Goal: Information Seeking & Learning: Find specific fact

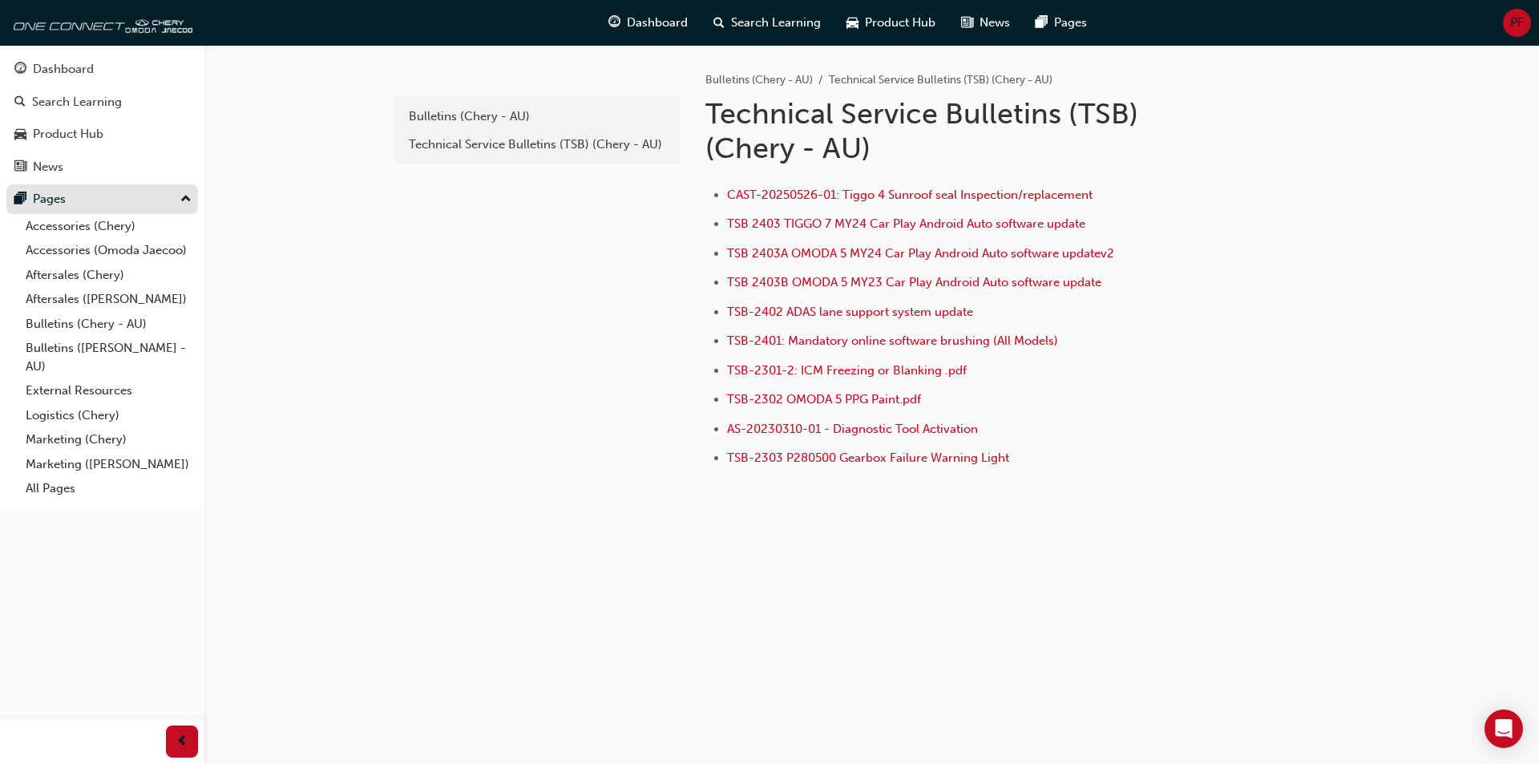
click at [192, 202] on button "Pages" at bounding box center [102, 199] width 192 height 30
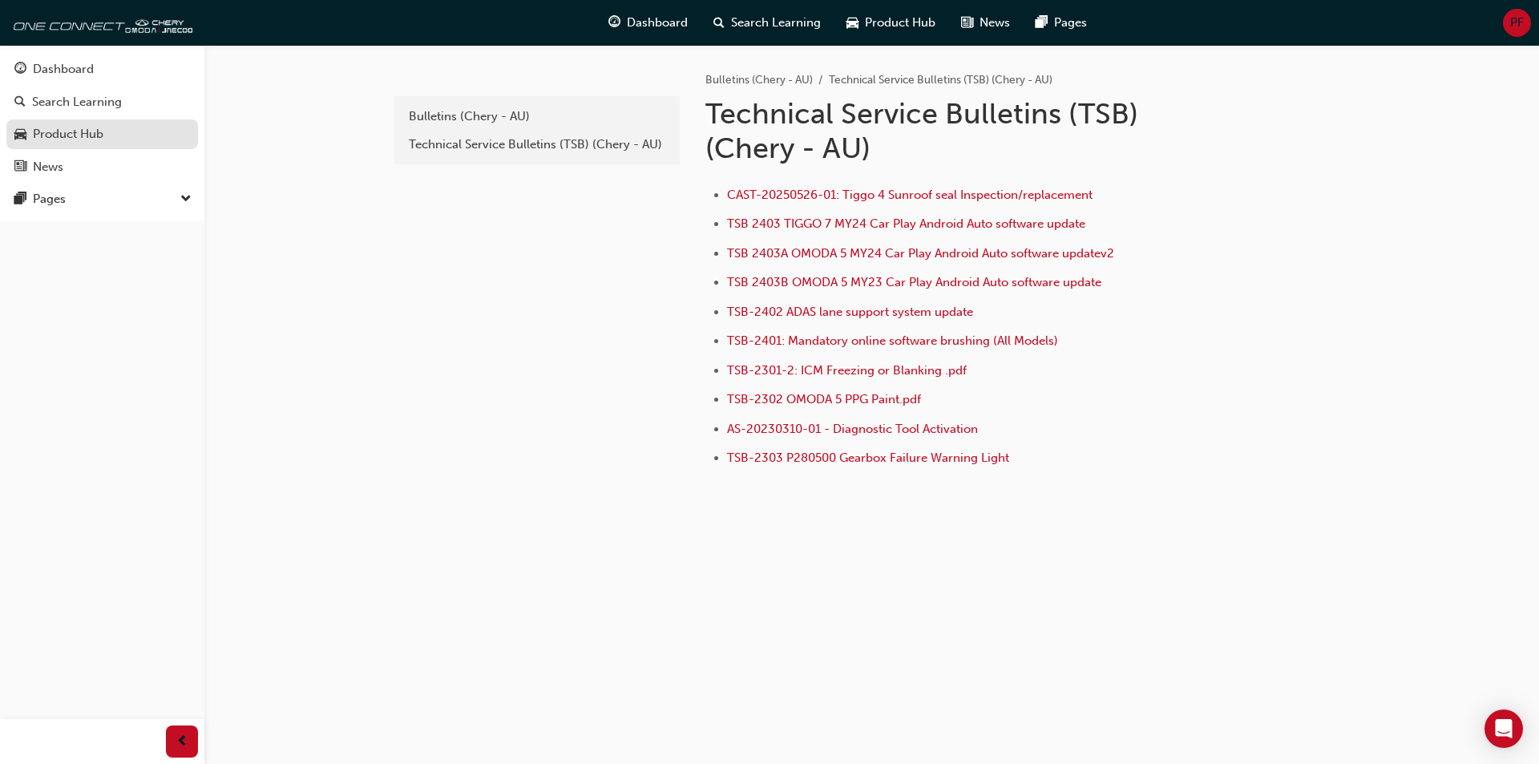
click at [165, 135] on div "Product Hub" at bounding box center [101, 134] width 175 height 20
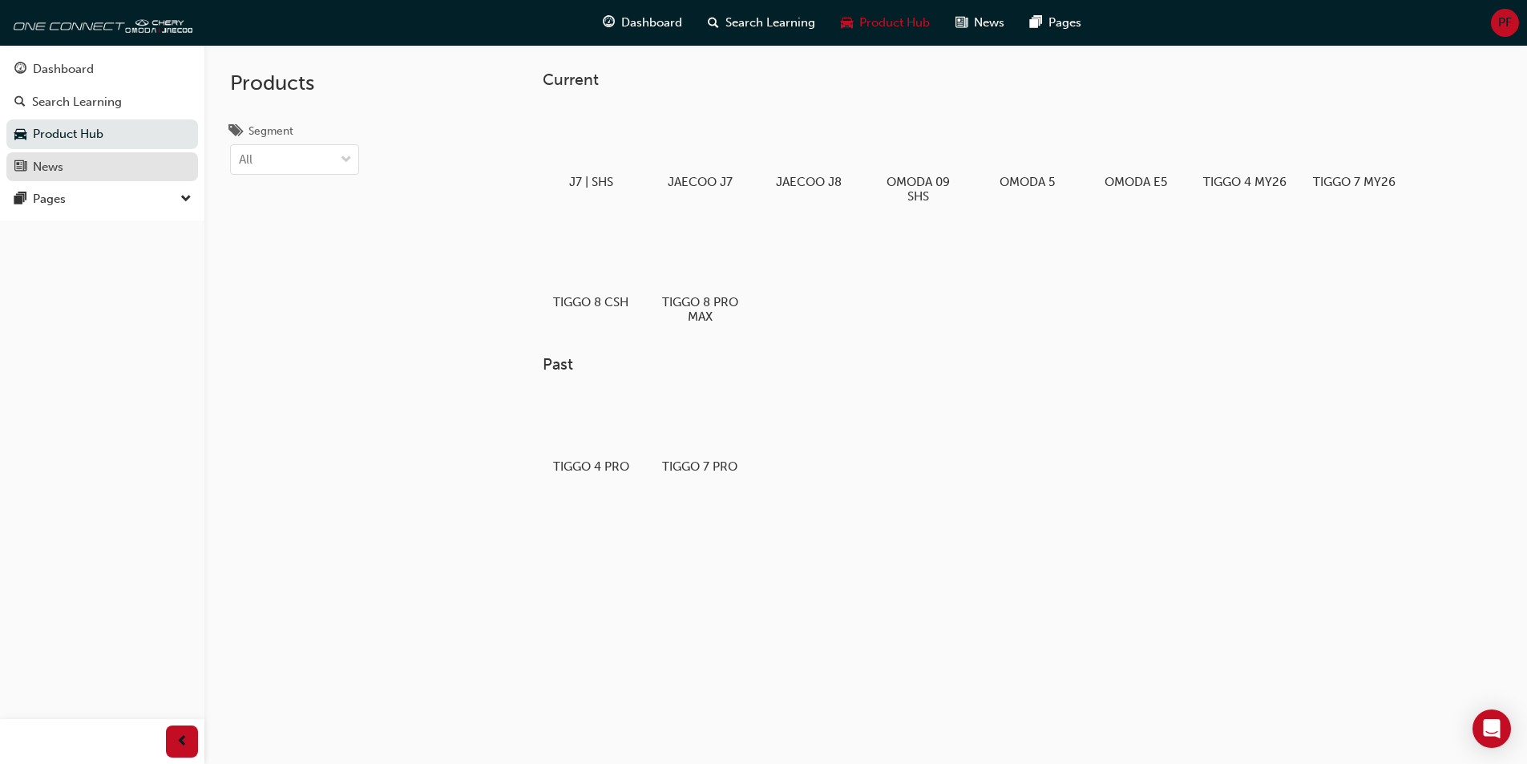
click at [141, 178] on link "News" at bounding box center [102, 167] width 192 height 30
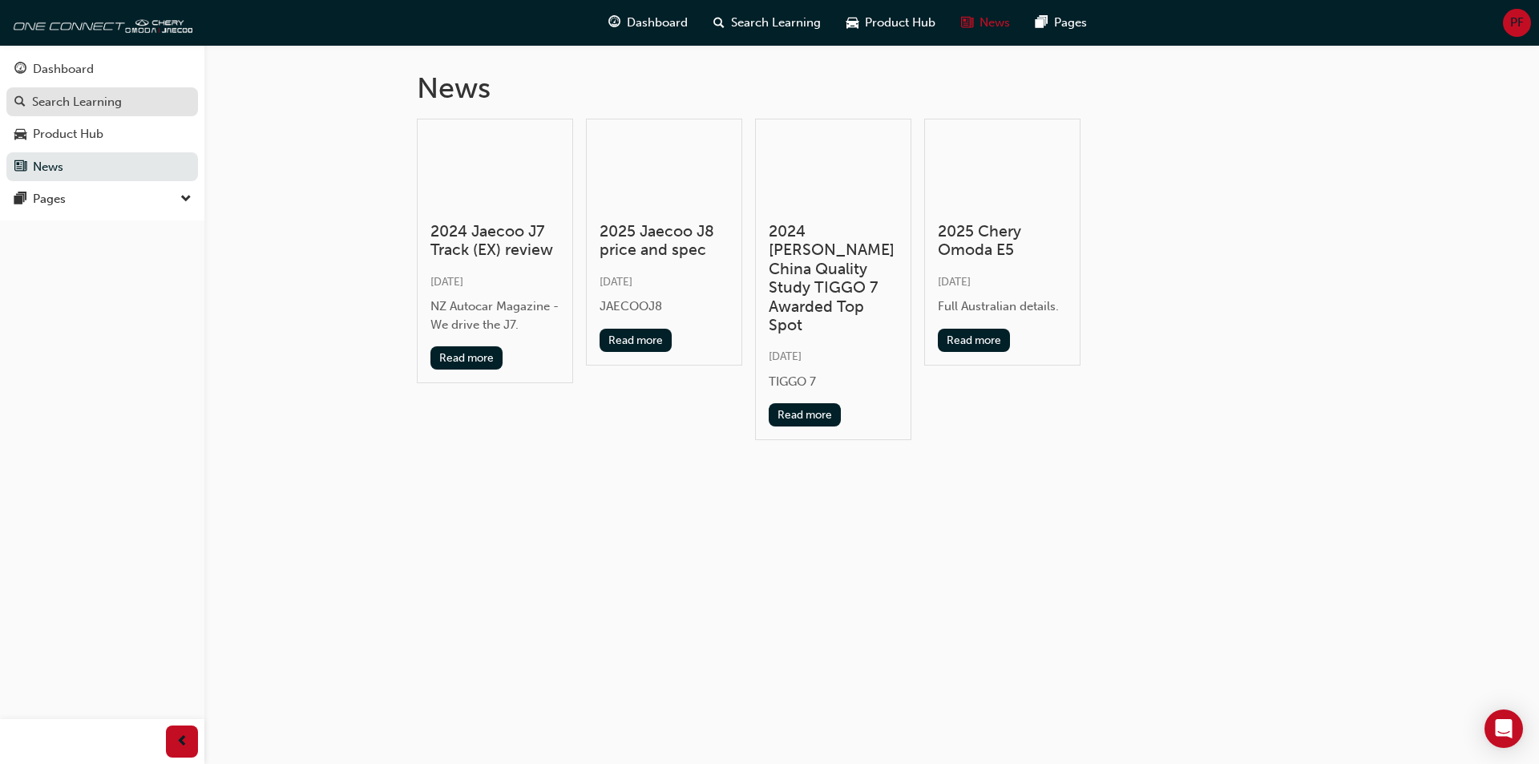
click at [149, 95] on div "Search Learning" at bounding box center [101, 102] width 175 height 20
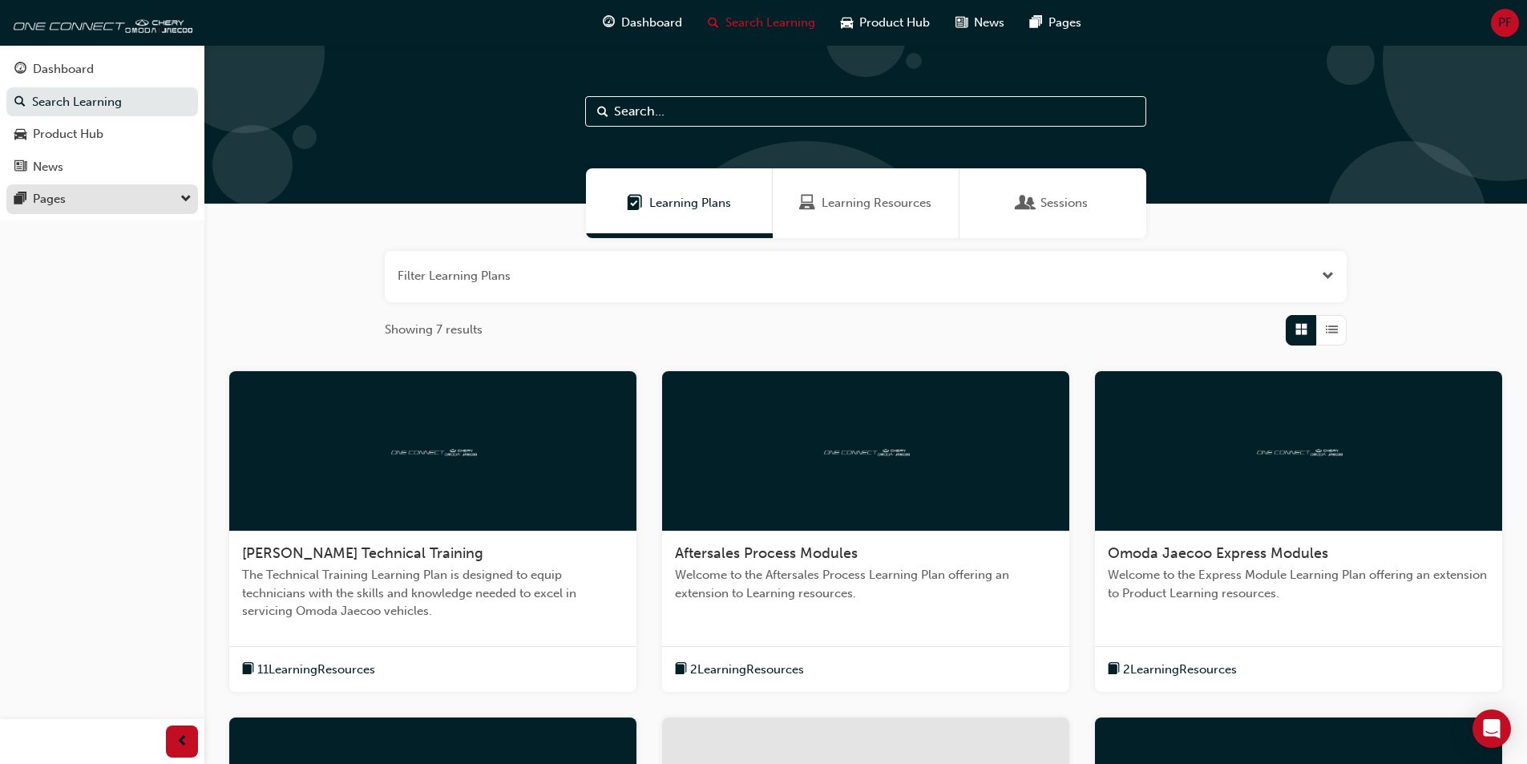
click at [180, 193] on div "Pages" at bounding box center [101, 199] width 175 height 20
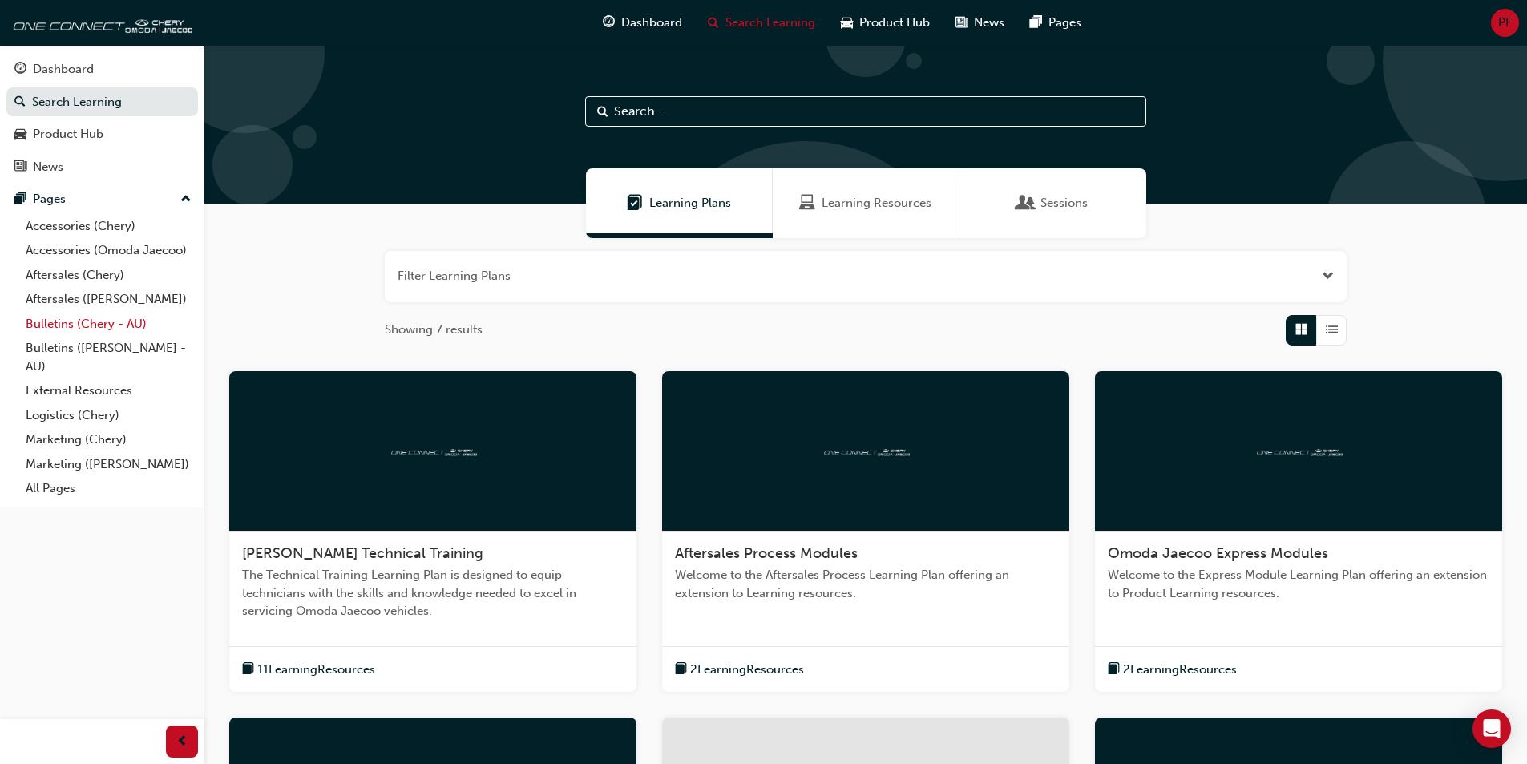
click at [111, 317] on link "Bulletins (Chery - AU)" at bounding box center [108, 324] width 179 height 25
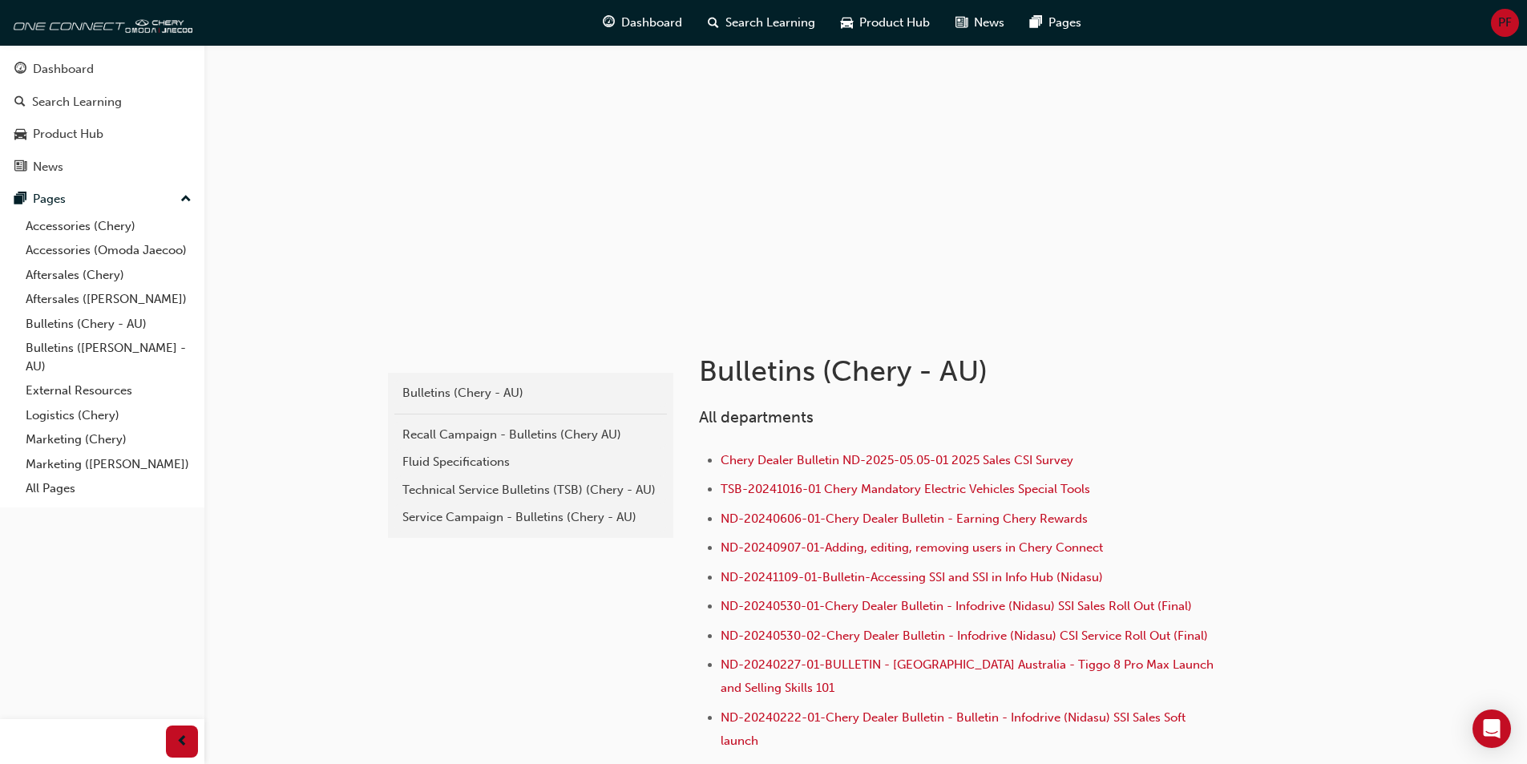
scroll to position [80, 0]
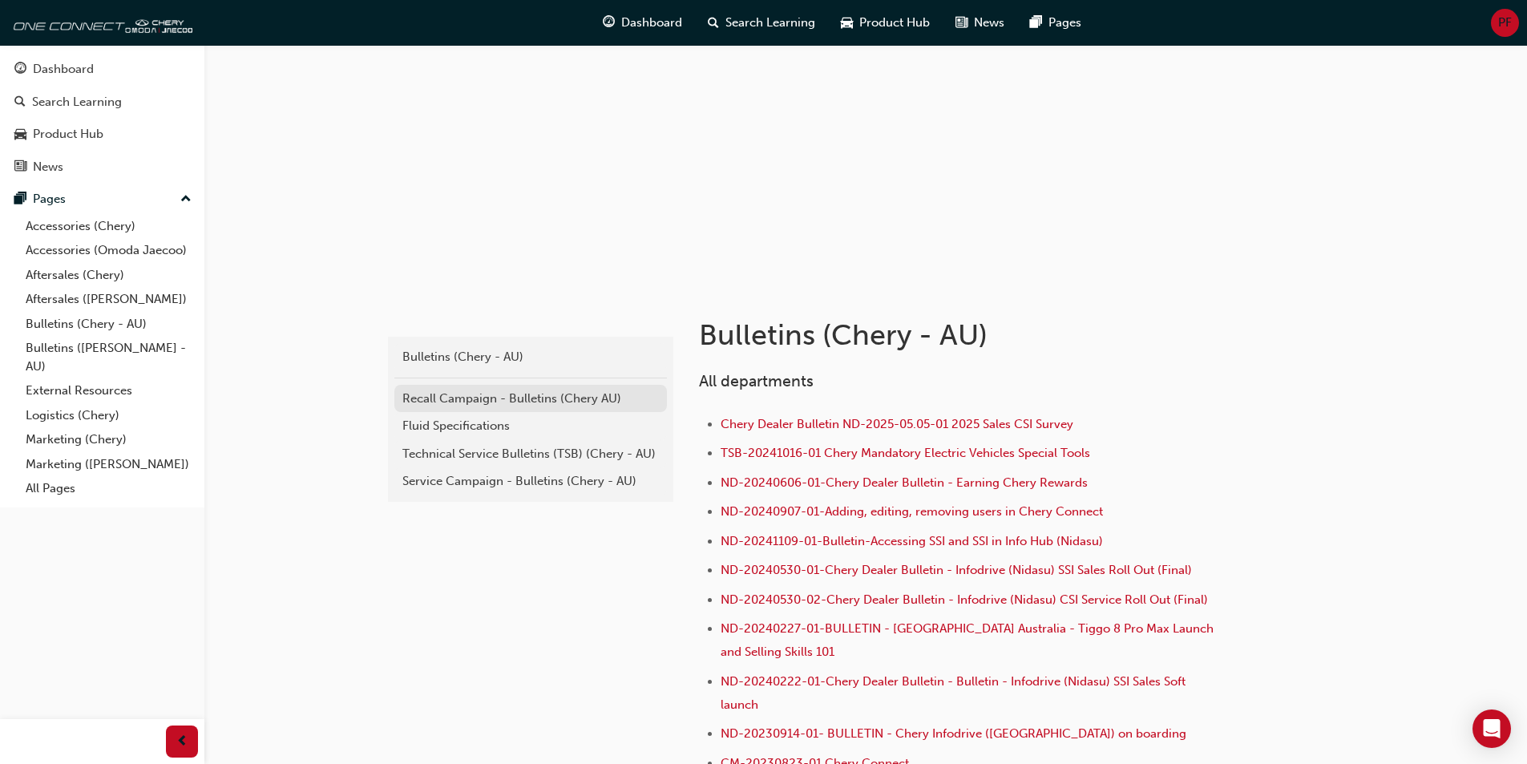
click at [456, 401] on div "Recall Campaign - Bulletins (Chery AU)" at bounding box center [530, 398] width 256 height 18
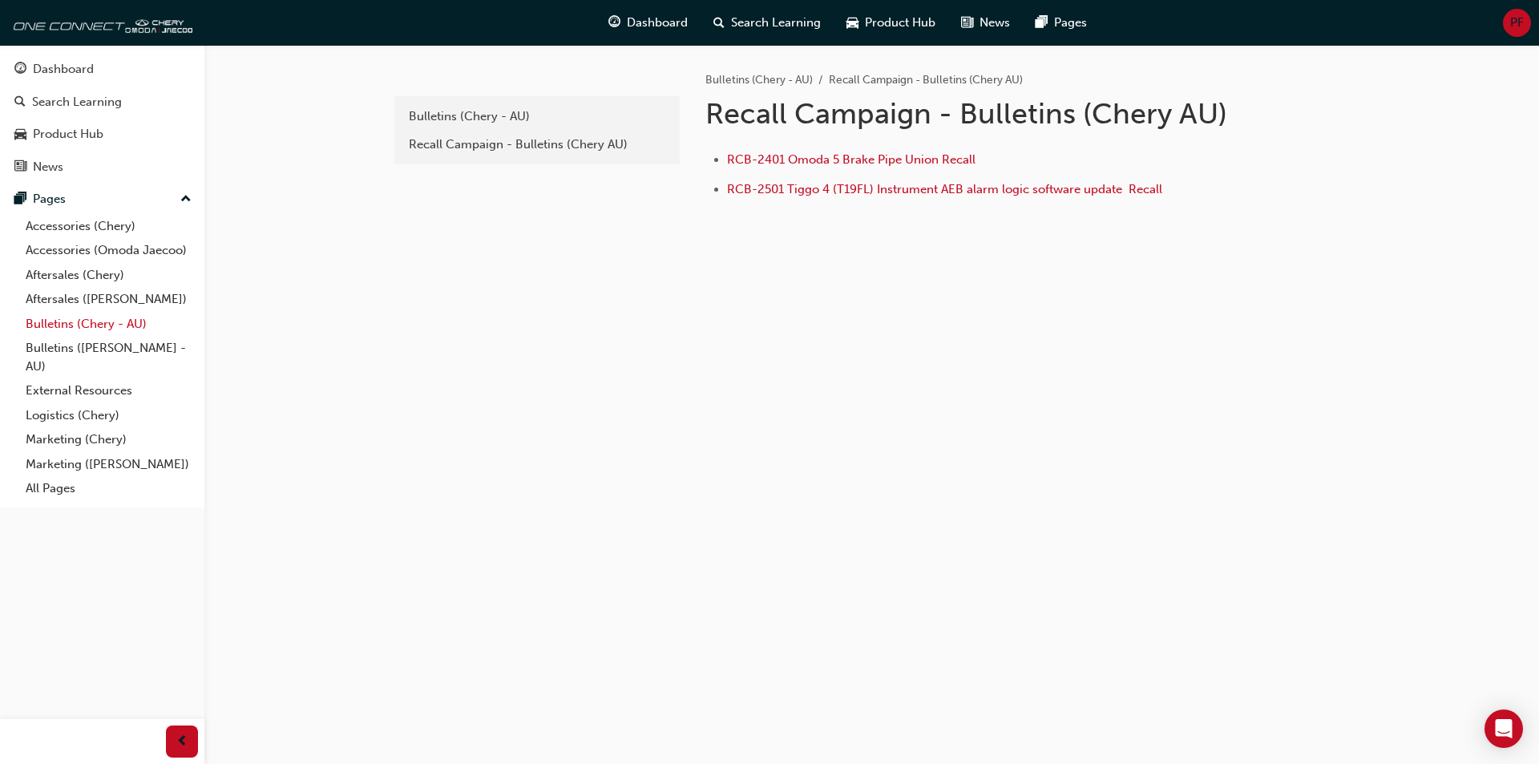
click at [98, 328] on link "Bulletins (Chery - AU)" at bounding box center [108, 324] width 179 height 25
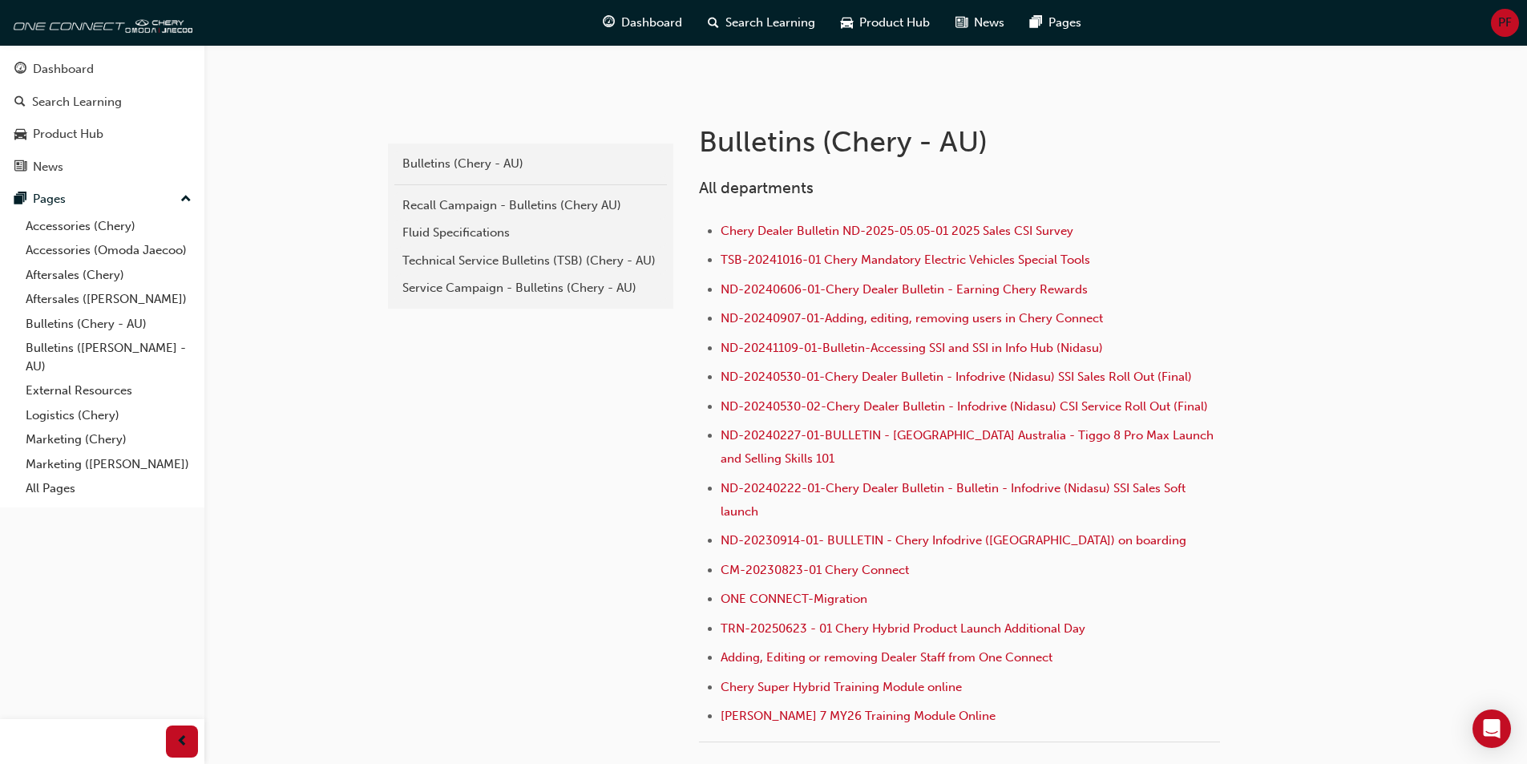
scroll to position [321, 0]
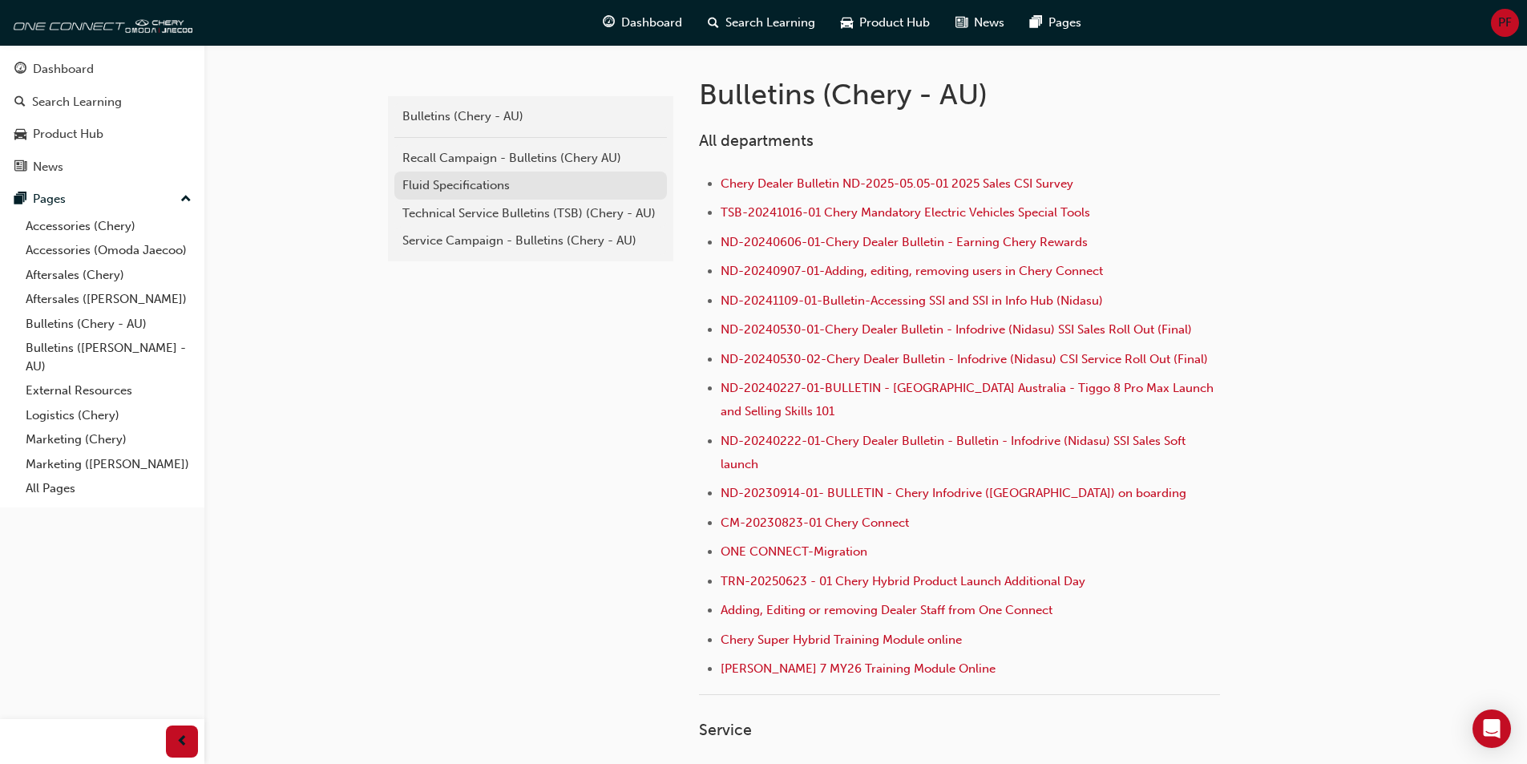
click at [479, 192] on div "Fluid Specifications" at bounding box center [530, 185] width 256 height 18
